Goal: Task Accomplishment & Management: Manage account settings

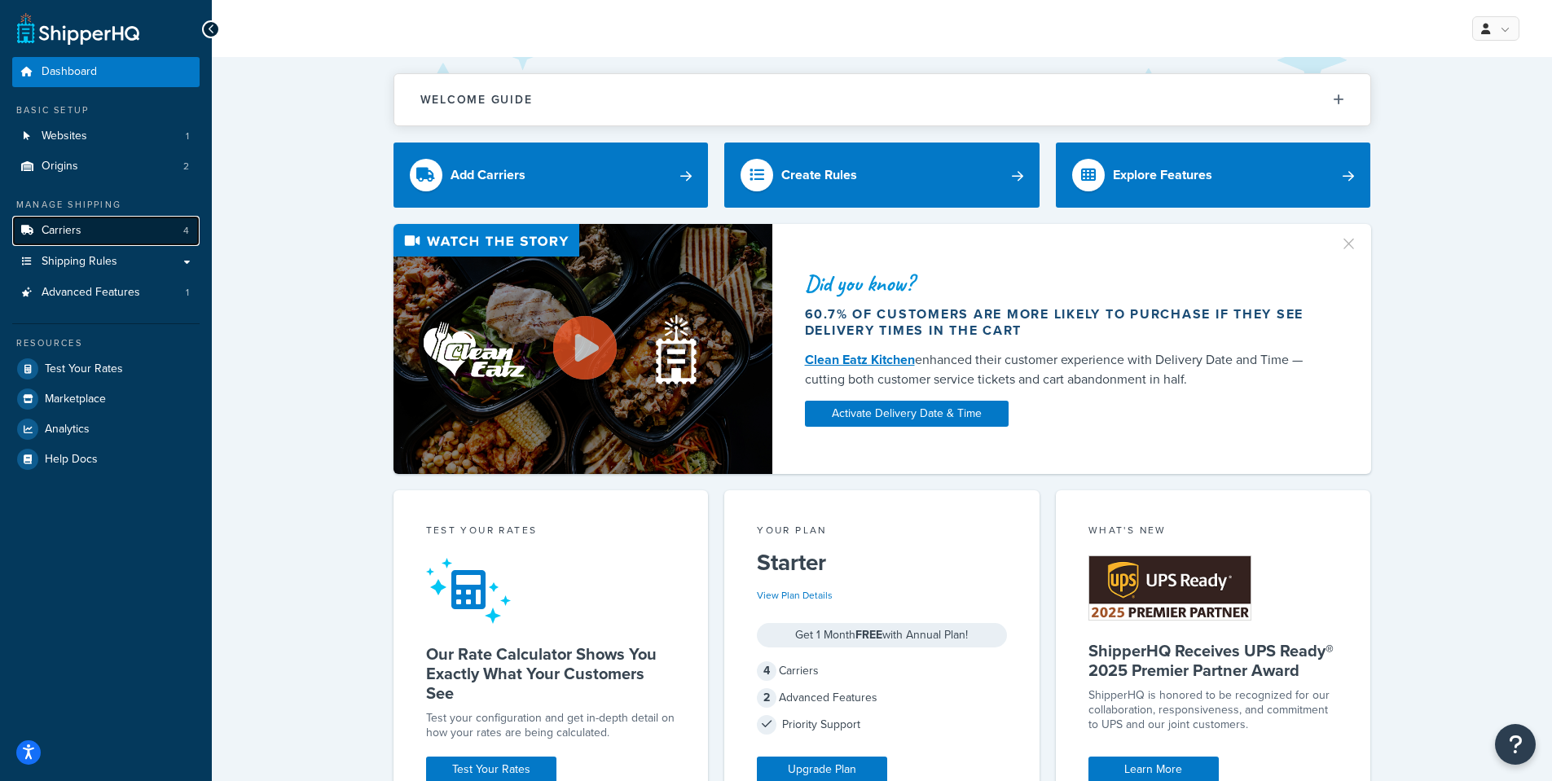
click at [55, 227] on span "Carriers" at bounding box center [62, 231] width 40 height 14
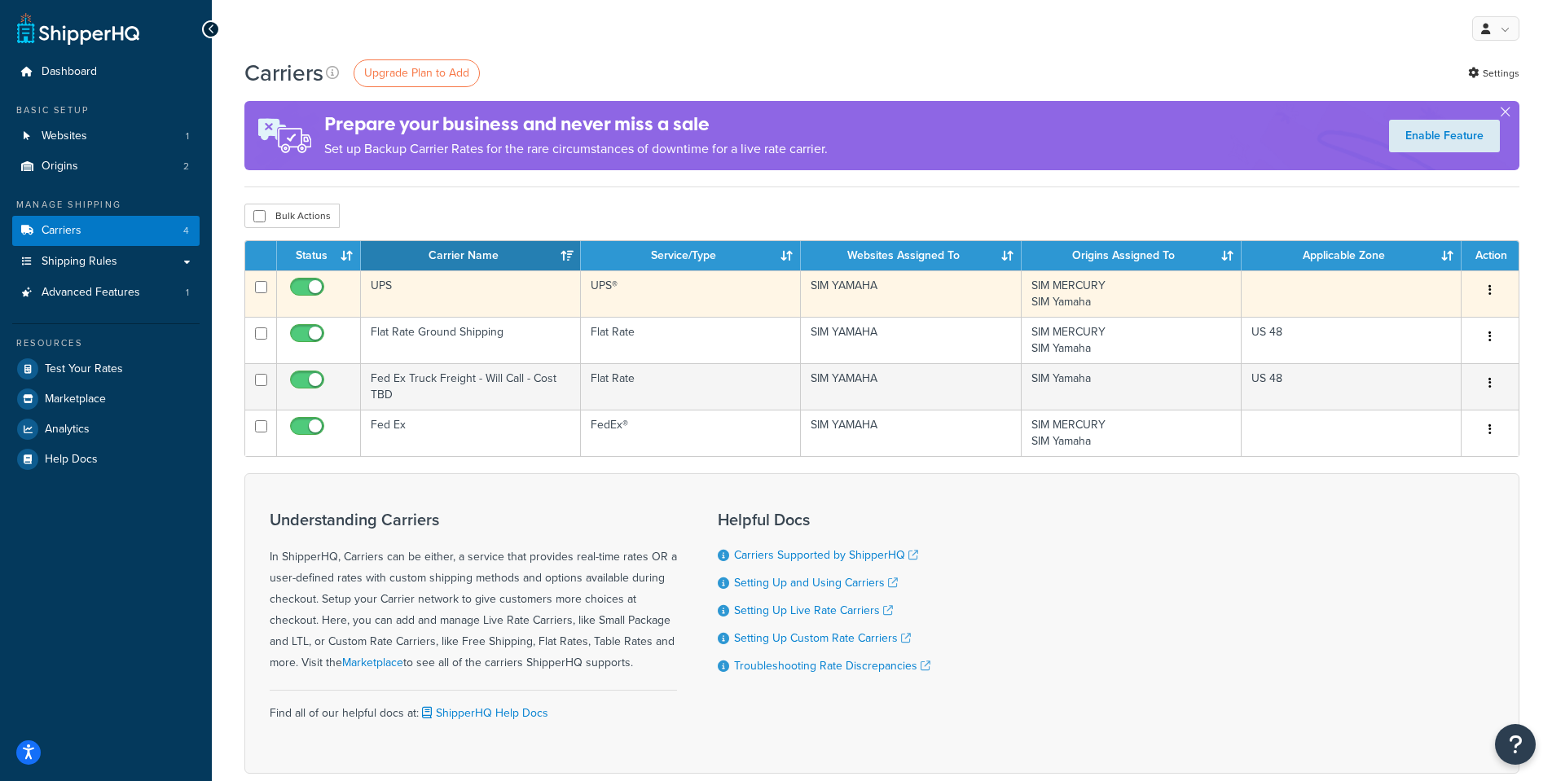
click at [1486, 285] on button "button" at bounding box center [1490, 291] width 23 height 26
click at [1417, 319] on link "Edit" at bounding box center [1424, 322] width 129 height 33
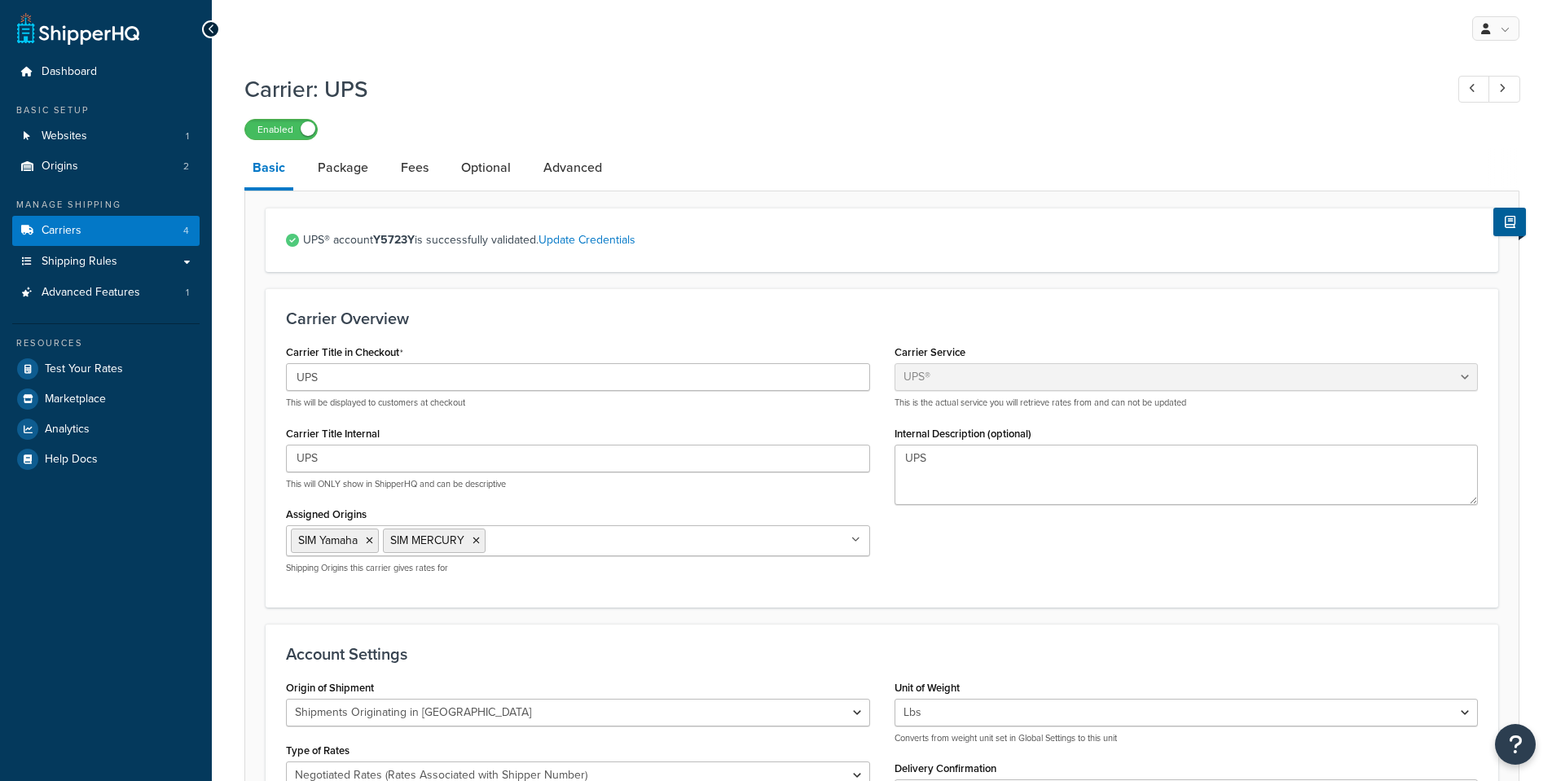
select select "ups"
select select "us"
click at [332, 169] on link "Package" at bounding box center [343, 167] width 67 height 39
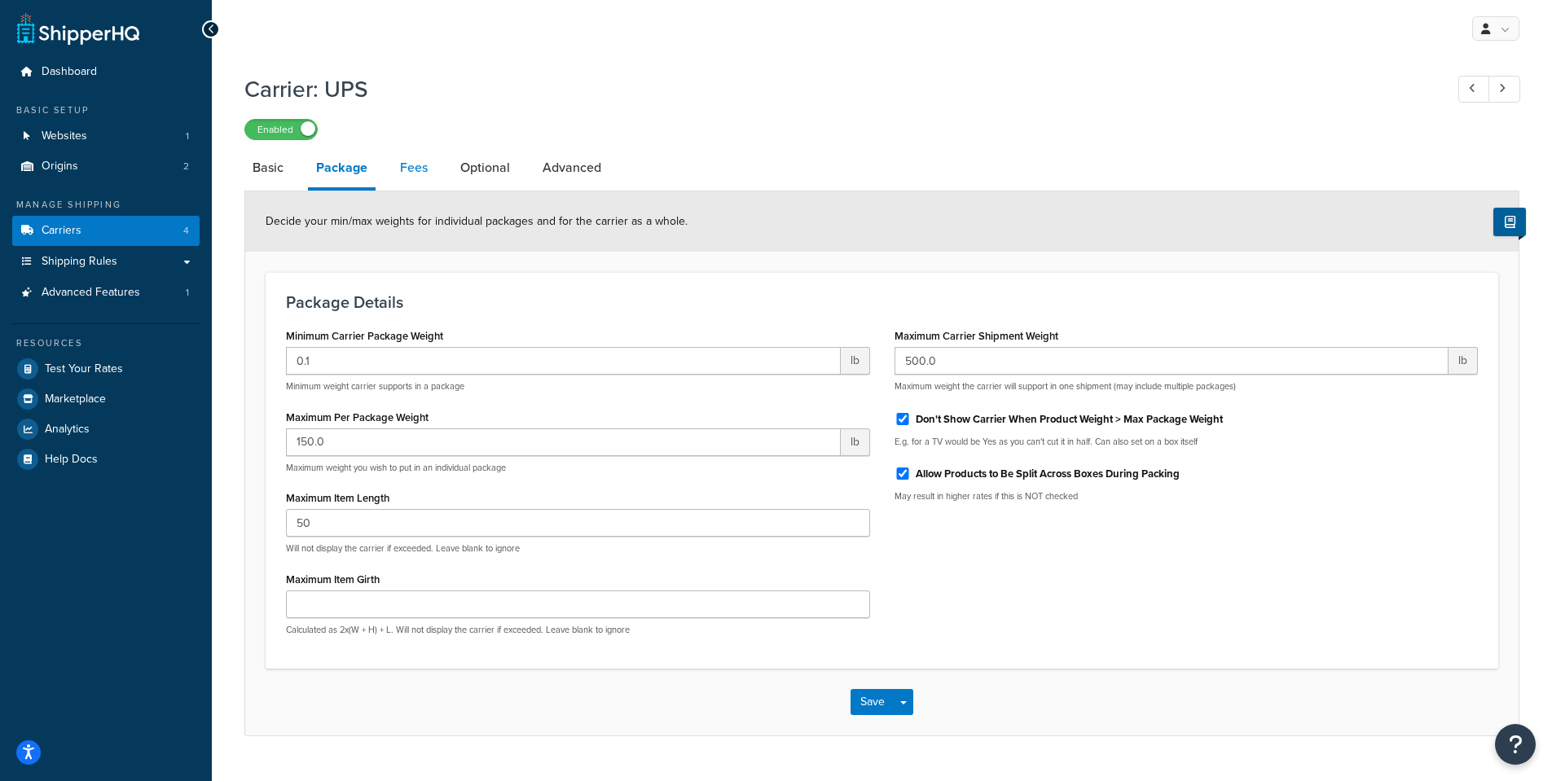
click at [408, 166] on link "Fees" at bounding box center [414, 167] width 44 height 39
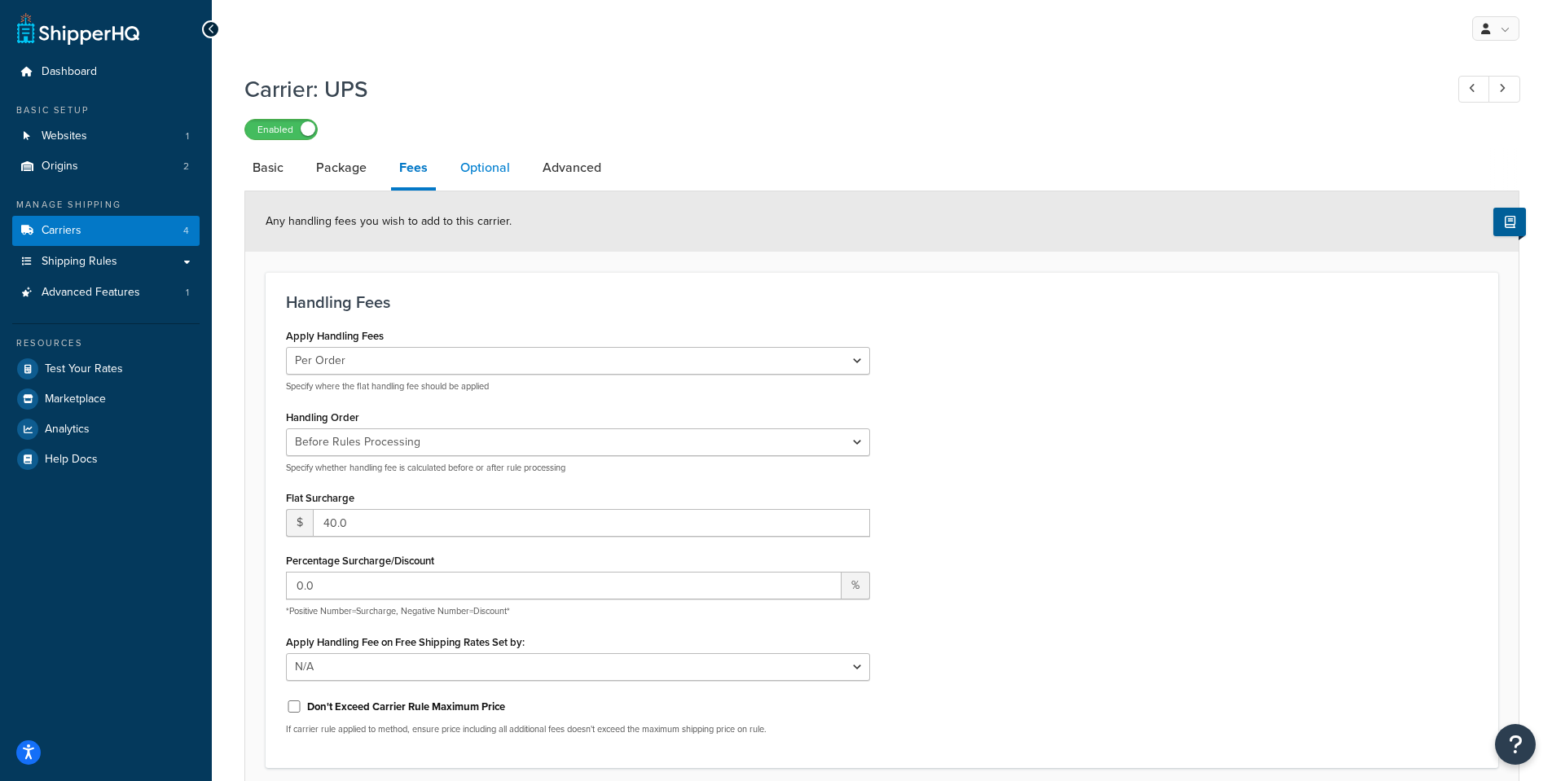
click at [479, 169] on link "Optional" at bounding box center [485, 167] width 66 height 39
select select "business"
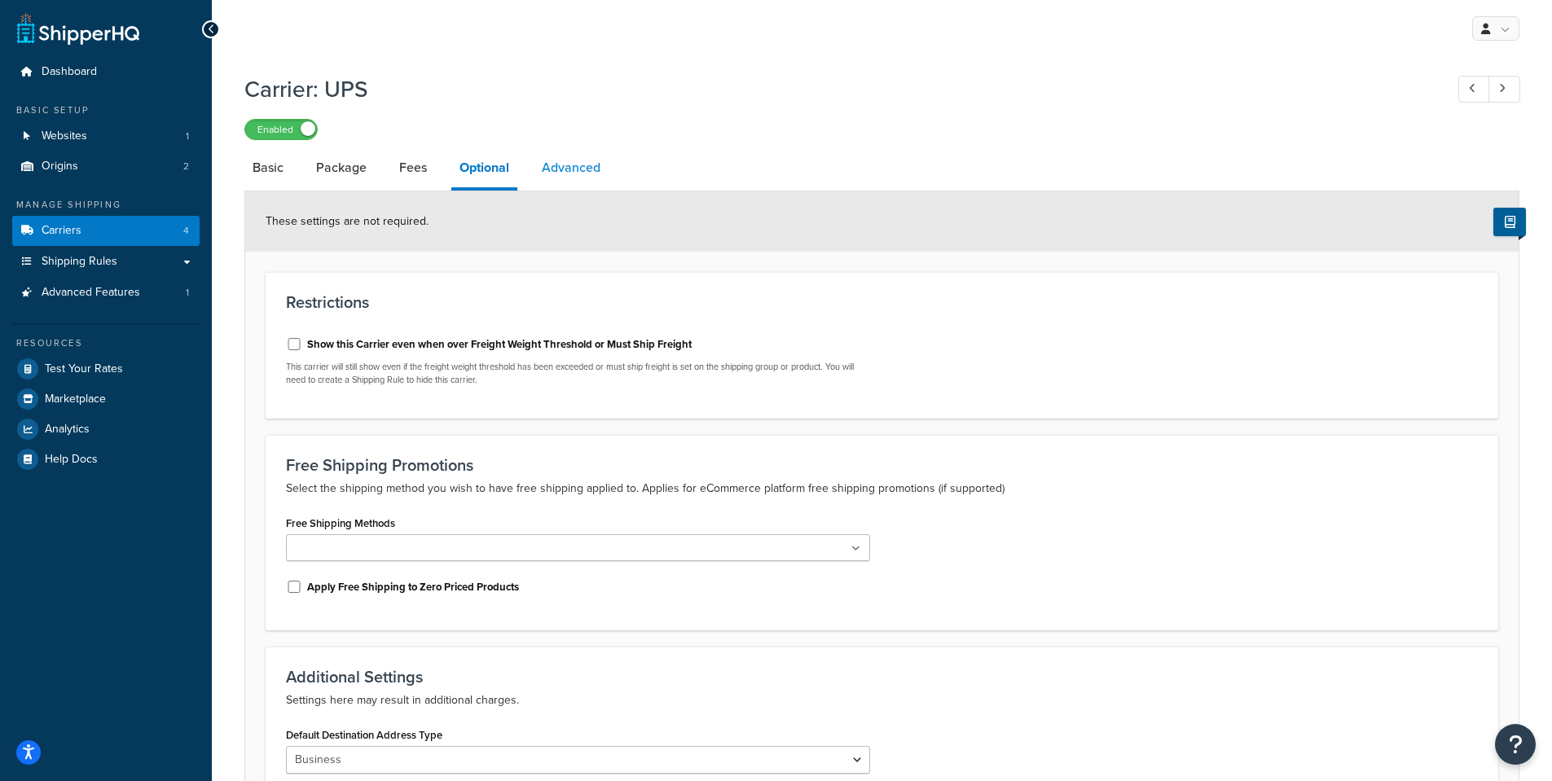
click at [576, 161] on link "Advanced" at bounding box center [571, 167] width 75 height 39
select select "false"
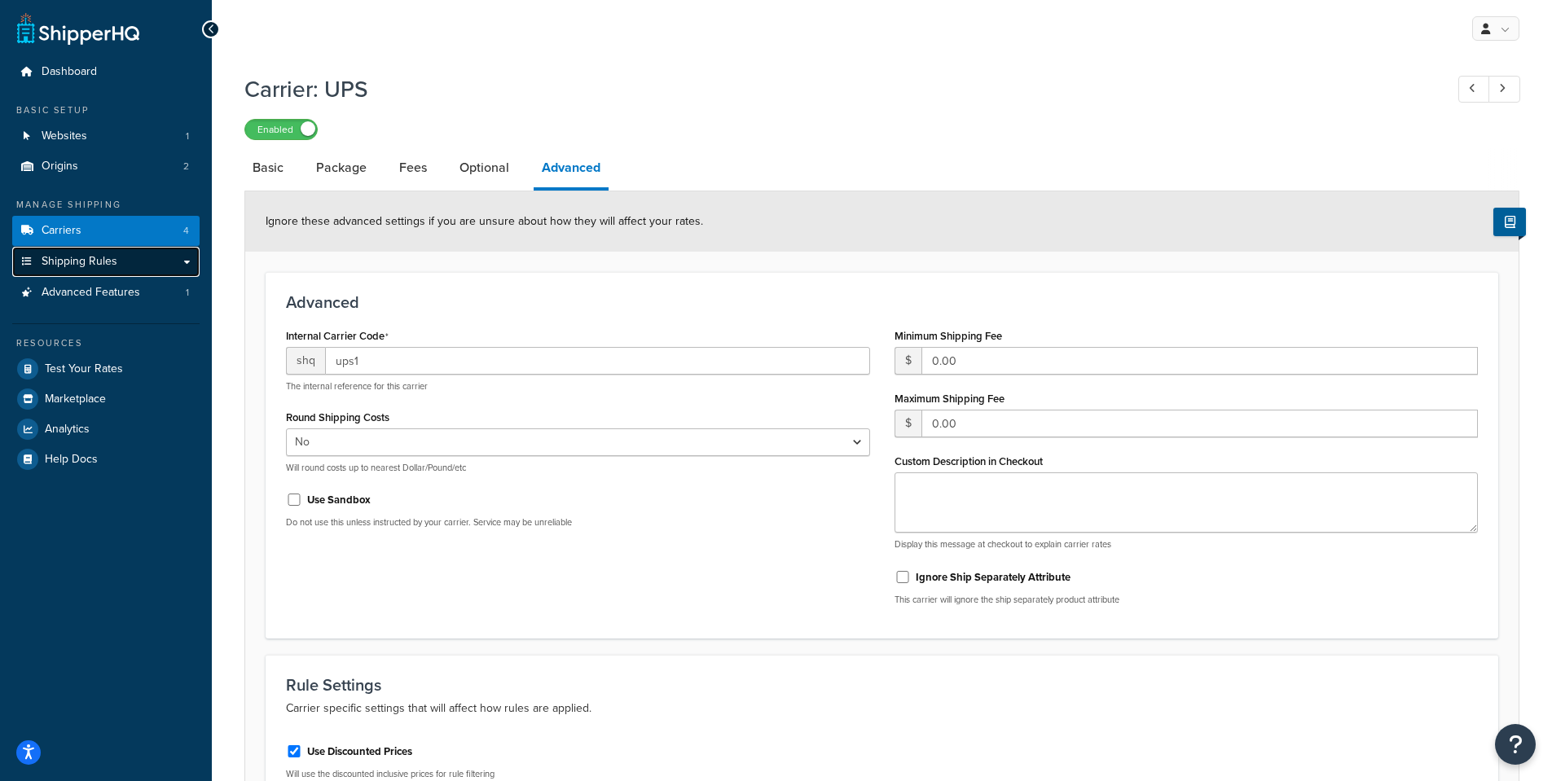
click at [133, 253] on link "Shipping Rules" at bounding box center [105, 262] width 187 height 30
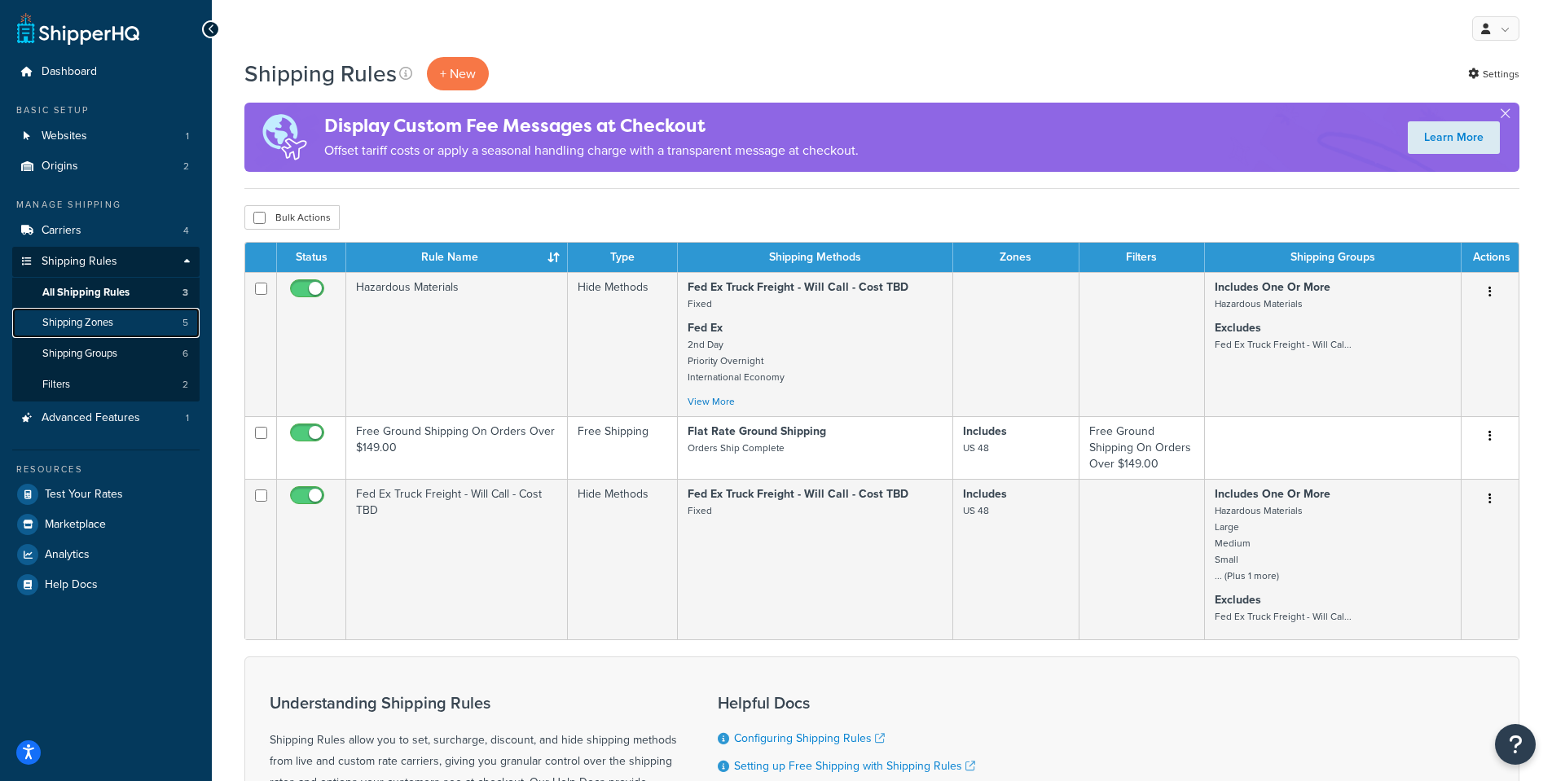
click at [94, 327] on span "Shipping Zones" at bounding box center [77, 323] width 71 height 14
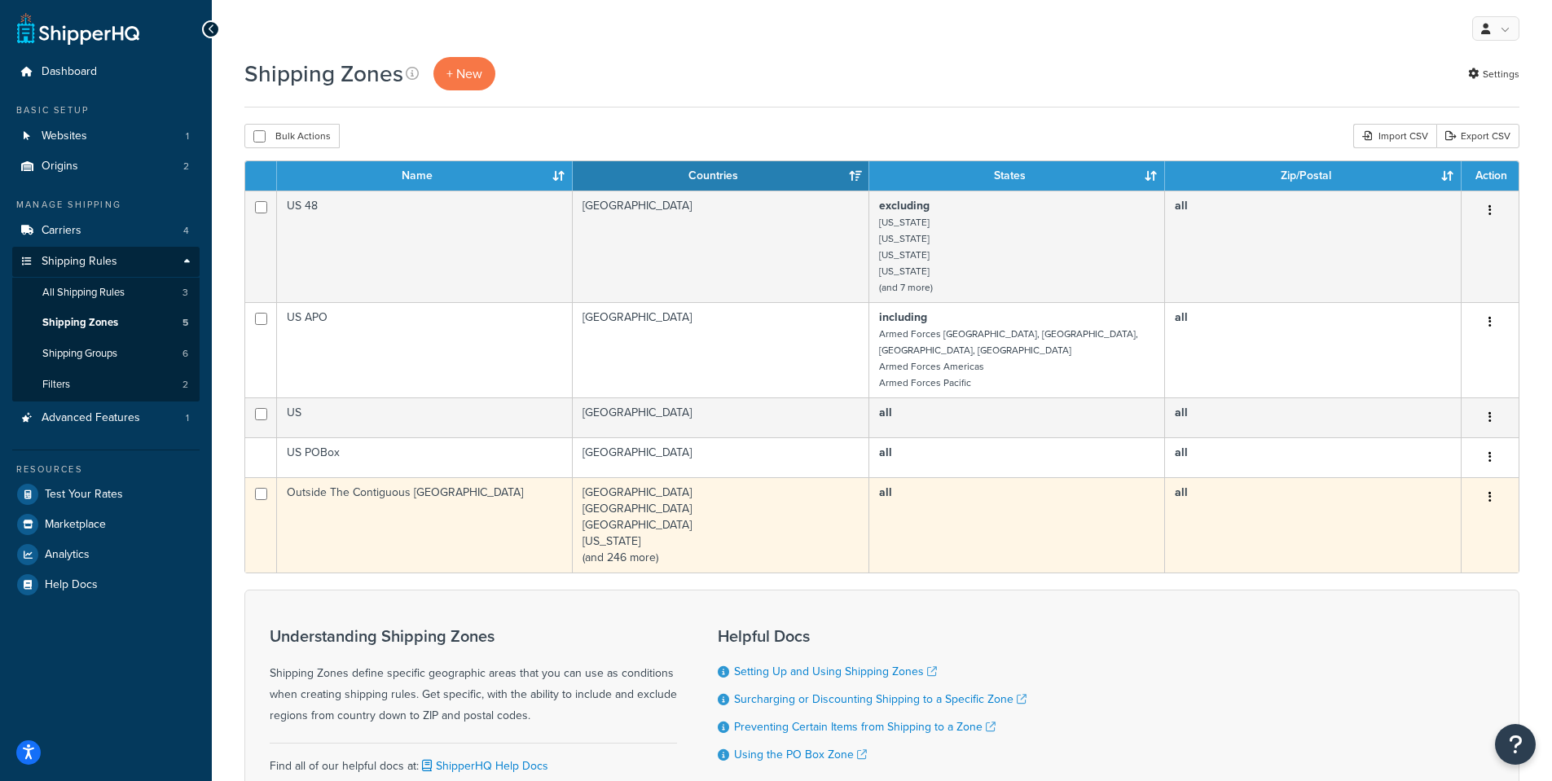
click at [1493, 485] on button "button" at bounding box center [1490, 498] width 23 height 26
click at [1418, 507] on link "Edit" at bounding box center [1424, 513] width 129 height 33
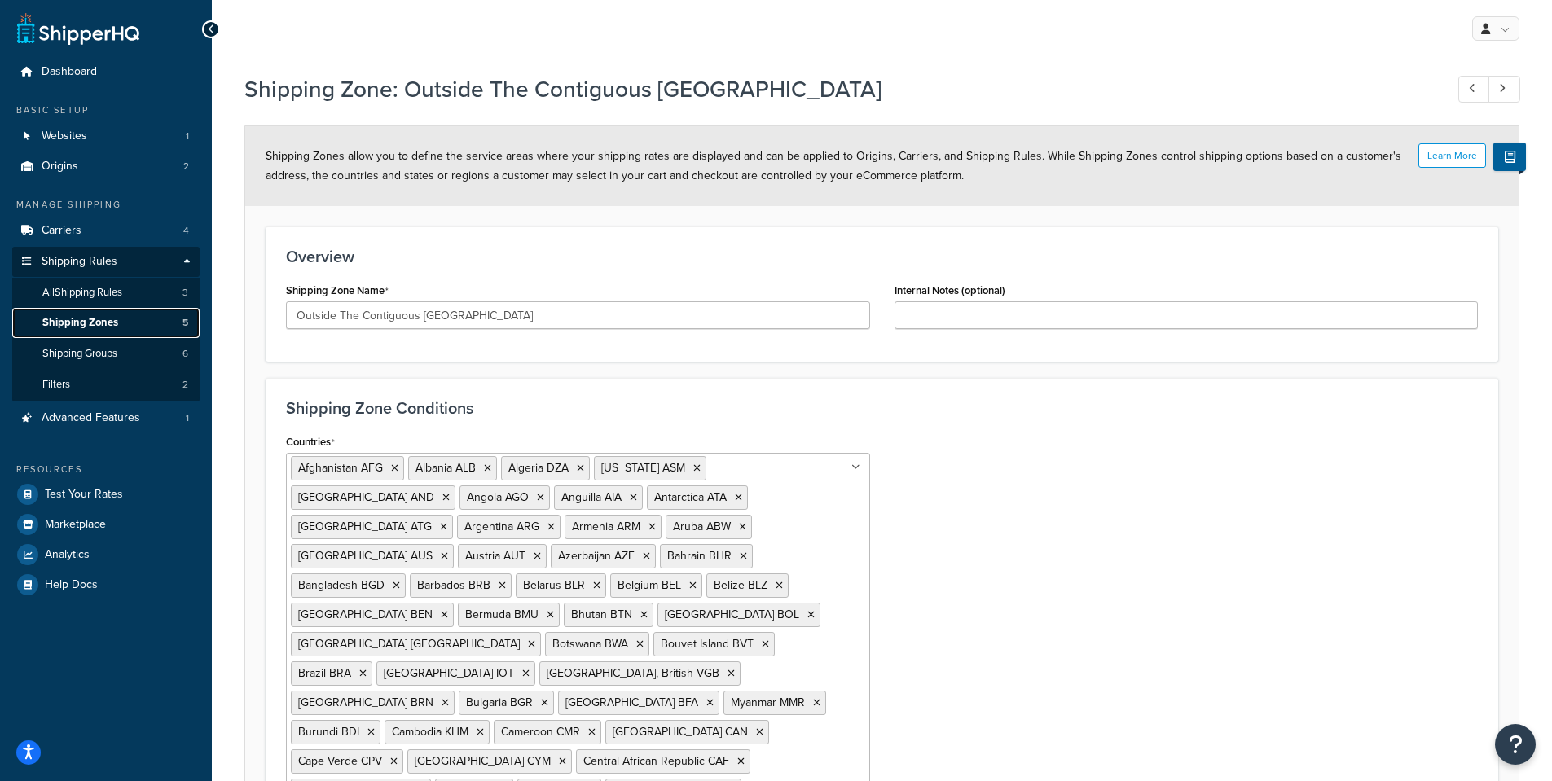
click at [64, 330] on span "Shipping Zones" at bounding box center [80, 323] width 76 height 14
